Goal: Transaction & Acquisition: Purchase product/service

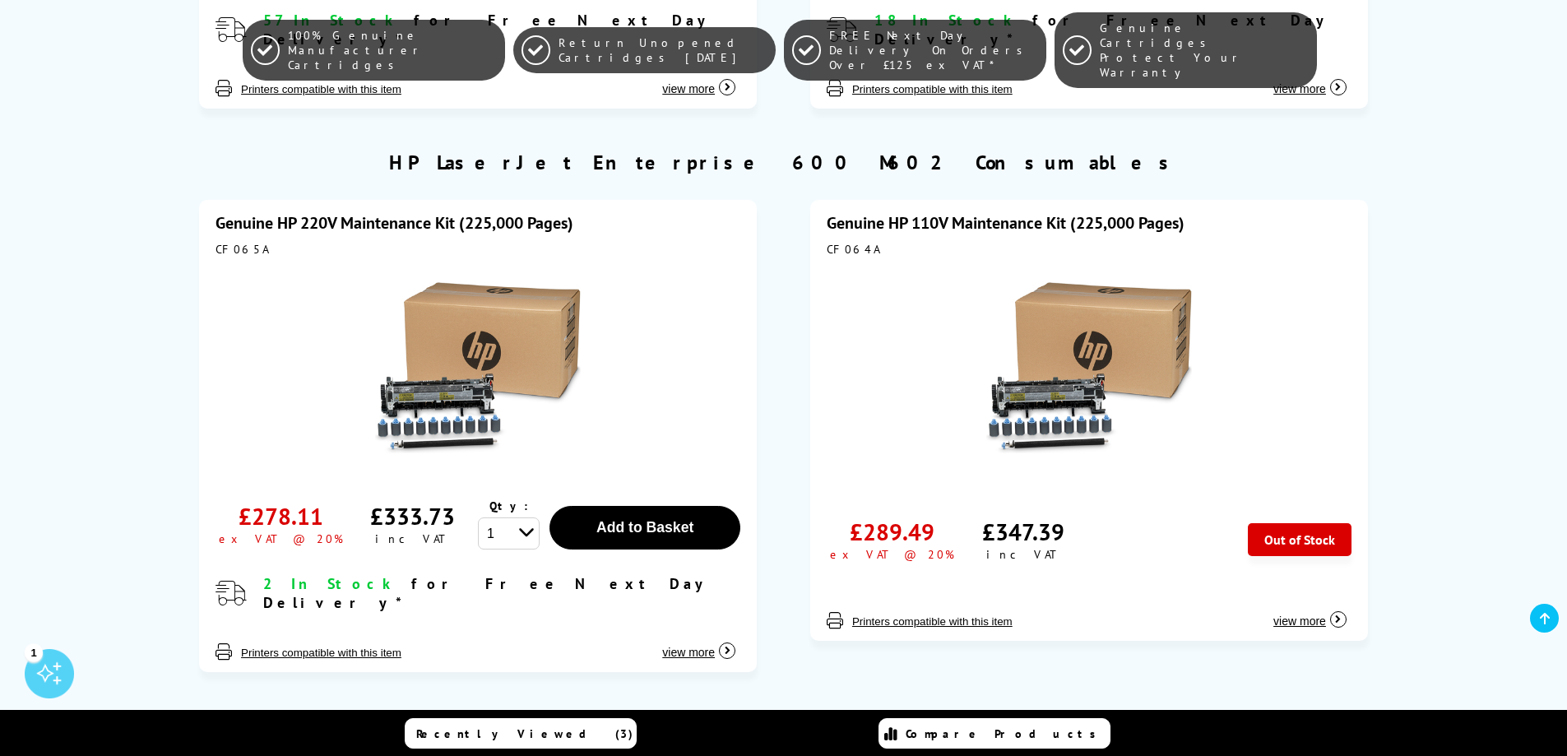
scroll to position [1563, 0]
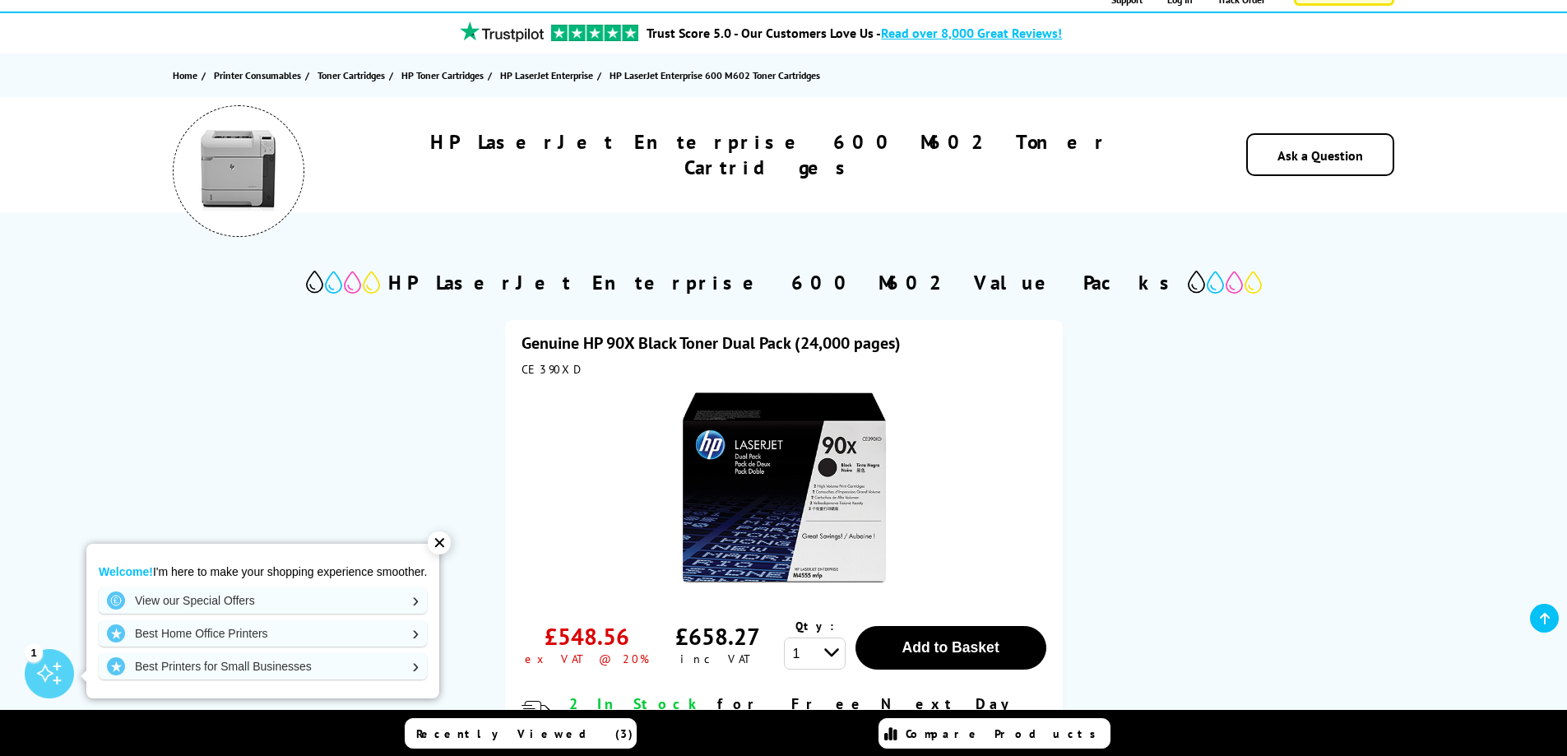
scroll to position [164, 0]
